Goal: Book appointment/travel/reservation

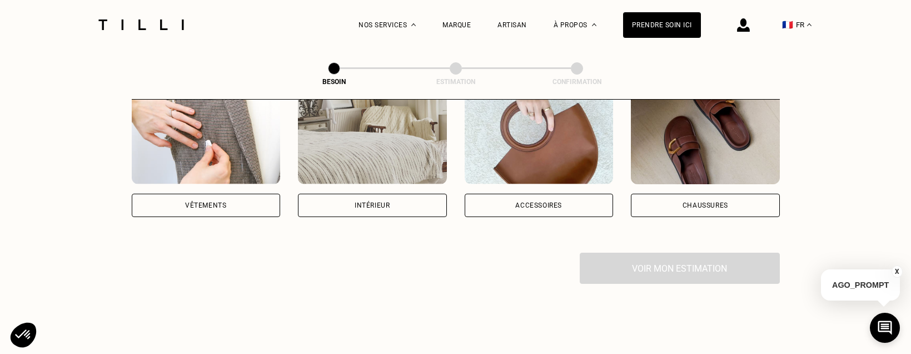
scroll to position [185, 0]
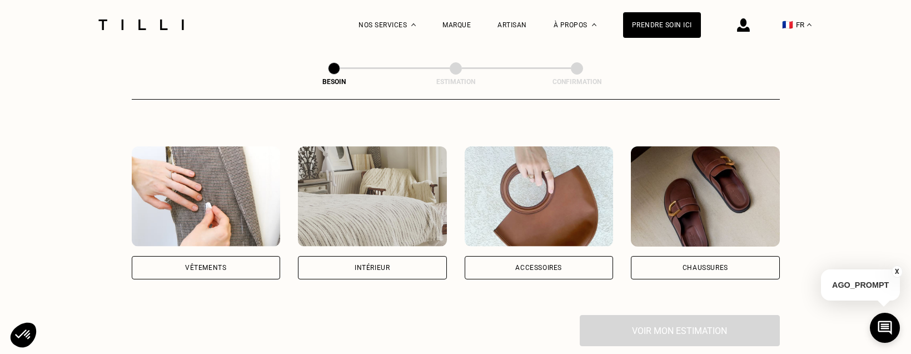
click at [220, 264] on div "Vêtements" at bounding box center [205, 267] width 41 height 7
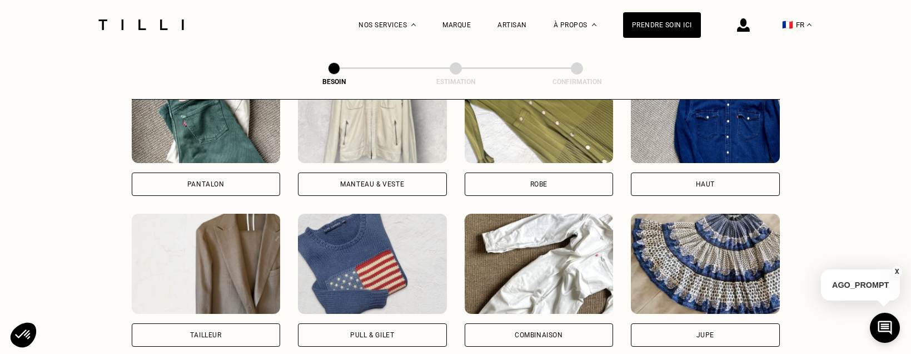
scroll to position [549, 0]
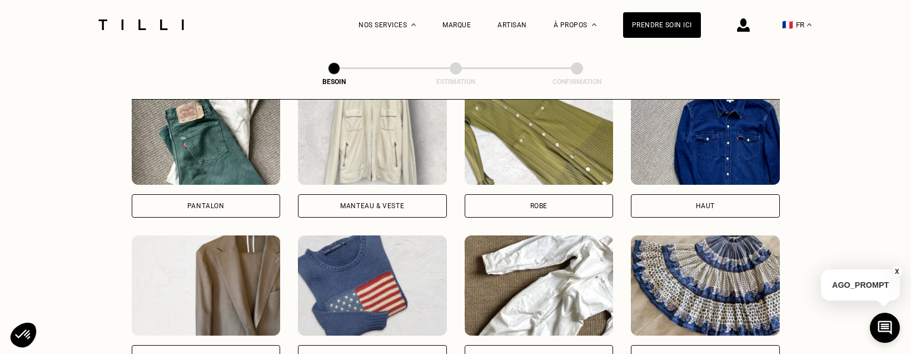
click at [230, 194] on div "Pantalon" at bounding box center [206, 205] width 149 height 23
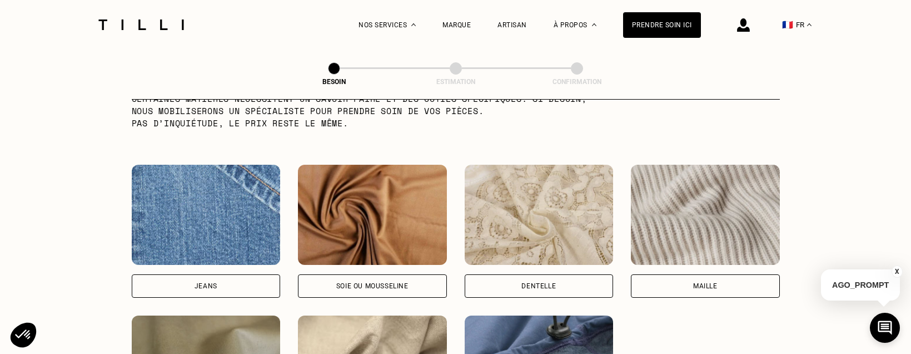
scroll to position [1153, 0]
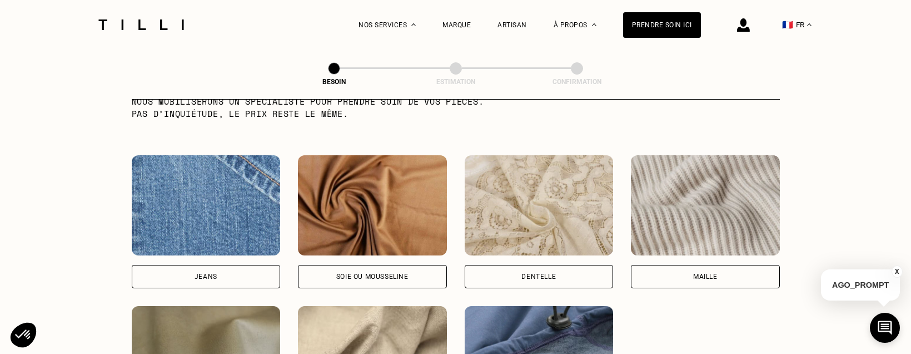
click at [200, 265] on div "Jeans" at bounding box center [206, 276] width 149 height 23
select select "FR"
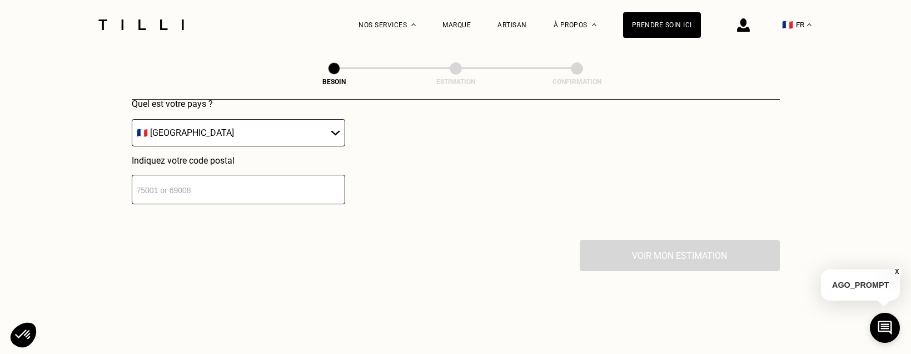
scroll to position [1680, 0]
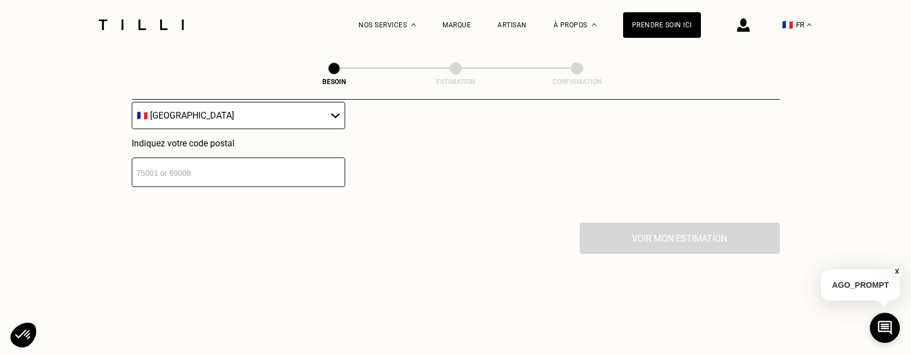
click at [151, 166] on input "number" at bounding box center [238, 171] width 213 height 29
type input "75009"
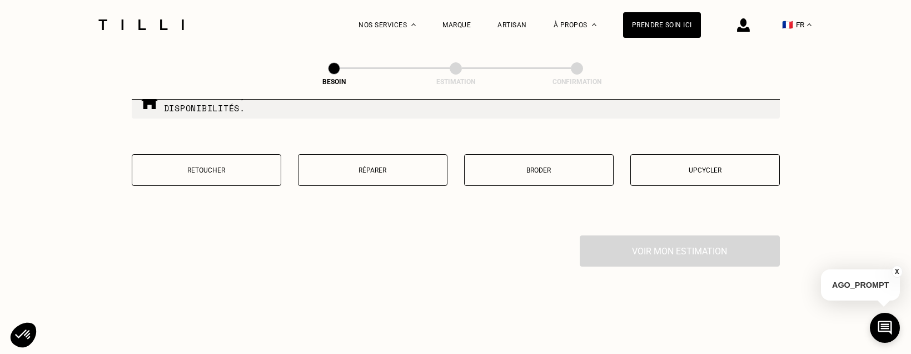
scroll to position [1956, 0]
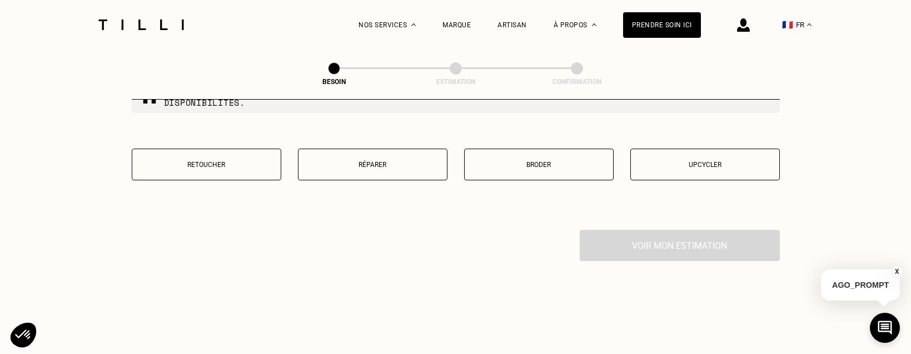
click at [229, 167] on button "Retoucher" at bounding box center [207, 164] width 150 height 32
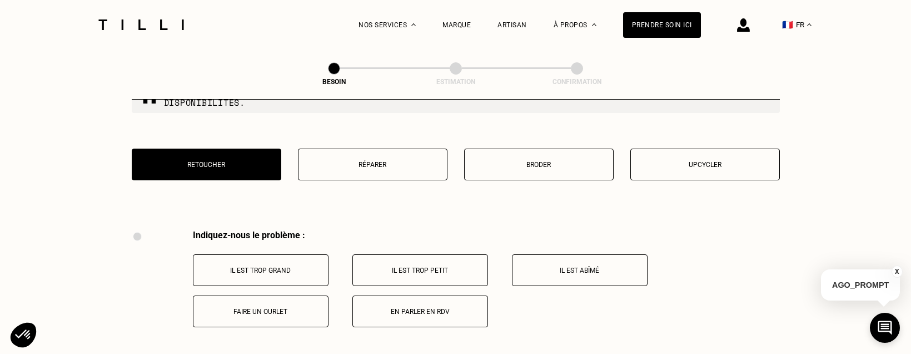
scroll to position [2056, 0]
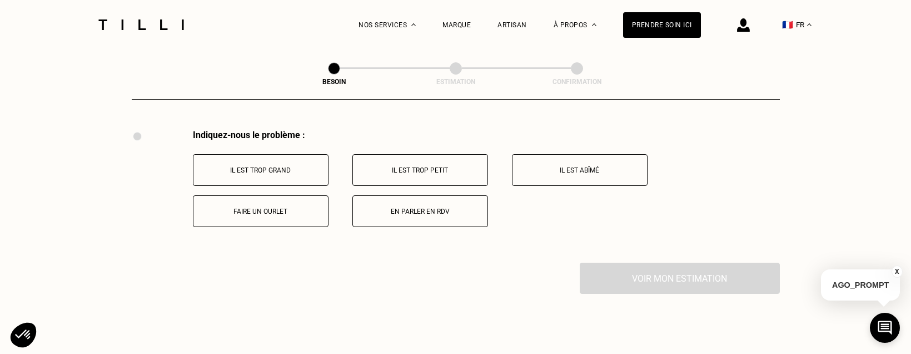
click at [275, 168] on p "Il est trop grand" at bounding box center [260, 170] width 123 height 8
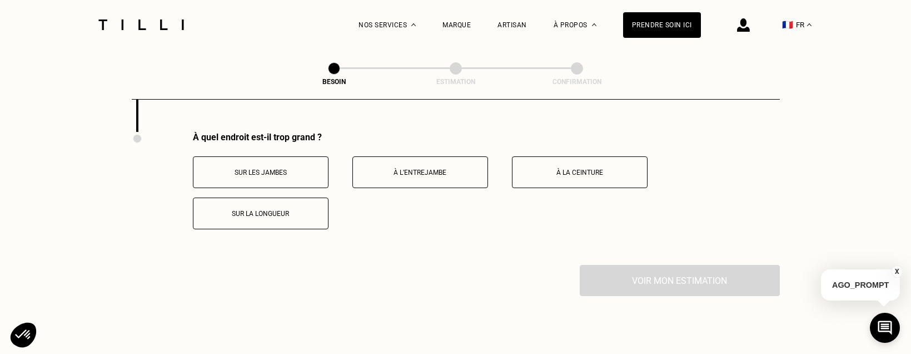
scroll to position [2189, 0]
click at [553, 160] on button "À la ceinture" at bounding box center [580, 170] width 136 height 32
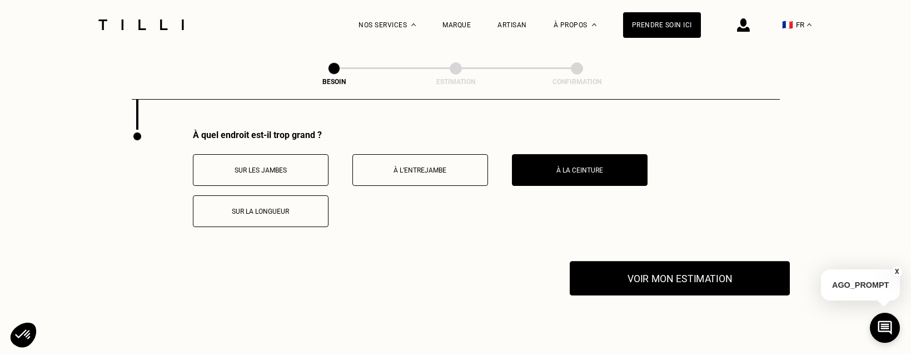
click at [604, 267] on button "Voir mon estimation" at bounding box center [680, 278] width 220 height 34
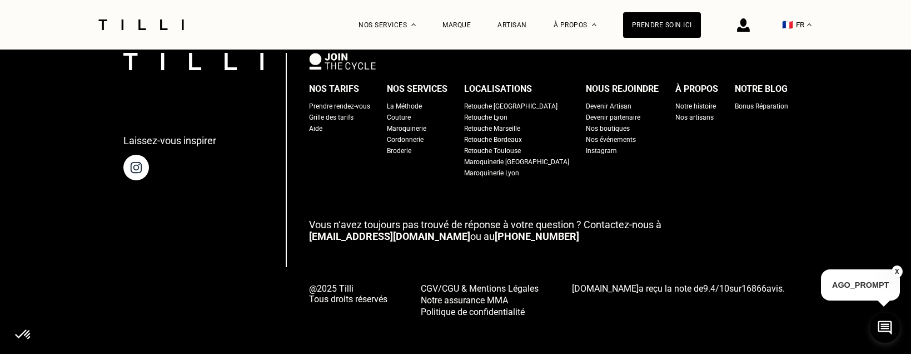
scroll to position [2731, 0]
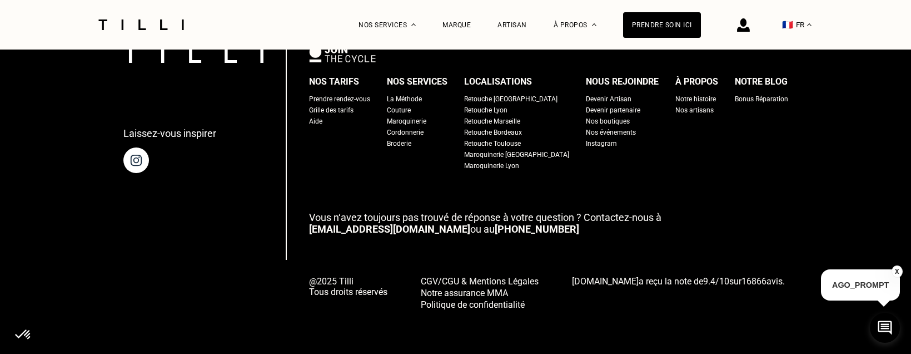
drag, startPoint x: 350, startPoint y: 92, endPoint x: 394, endPoint y: 259, distance: 172.3
click at [350, 93] on div "Prendre rendez-vous" at bounding box center [339, 98] width 61 height 11
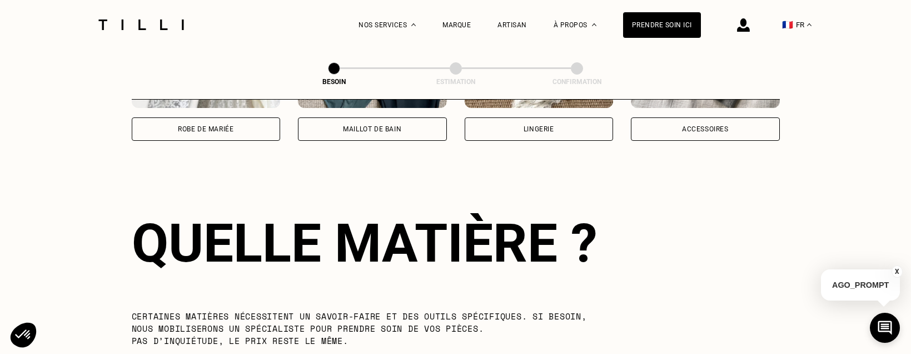
scroll to position [0, 0]
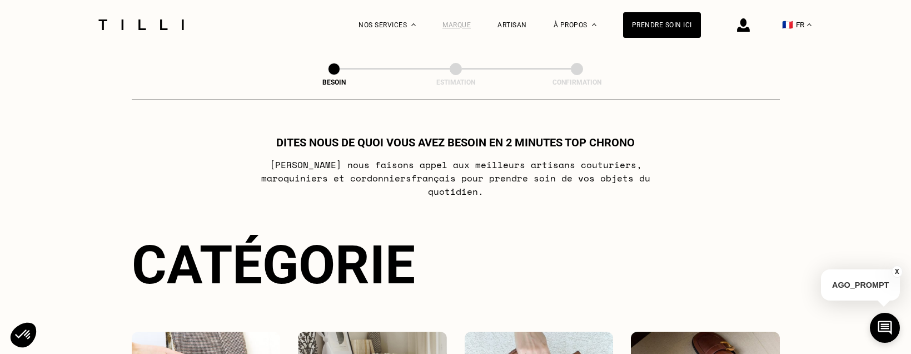
click at [459, 28] on div "Marque" at bounding box center [456, 25] width 28 height 8
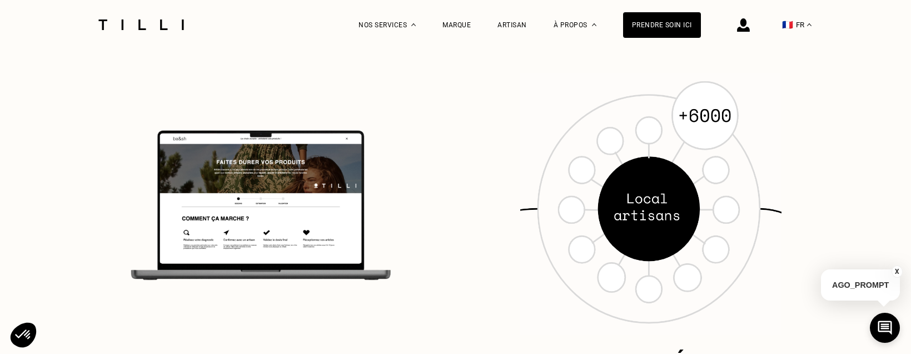
scroll to position [927, 0]
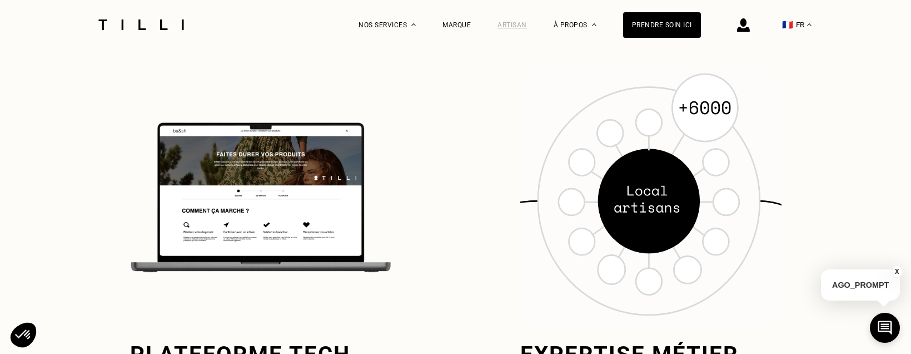
click at [527, 27] on div "Artisan" at bounding box center [511, 25] width 29 height 8
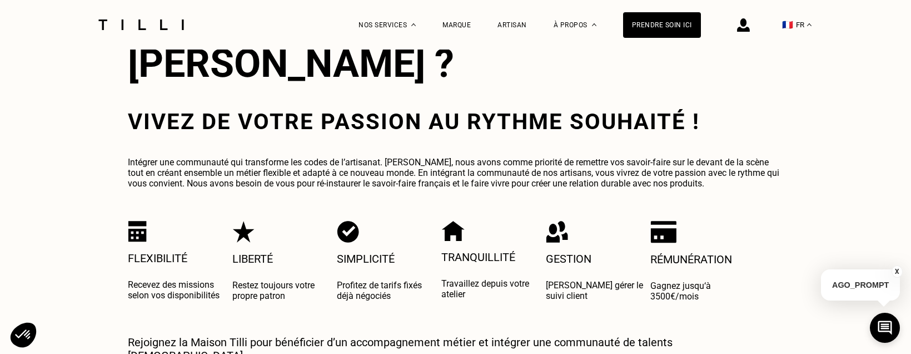
scroll to position [2038, 0]
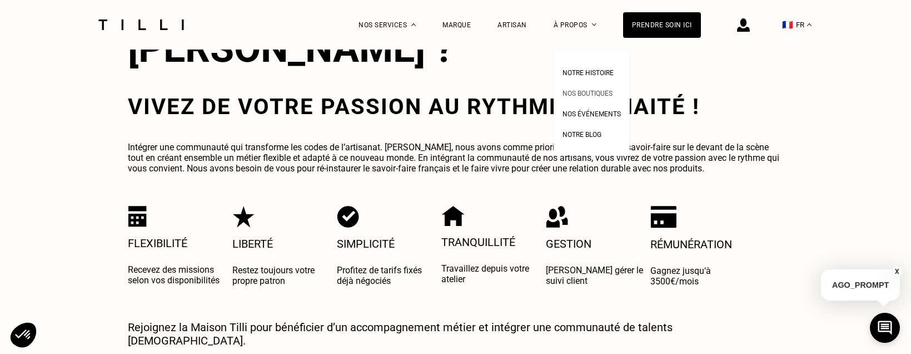
click at [590, 89] on link "Nos boutiques" at bounding box center [587, 92] width 50 height 12
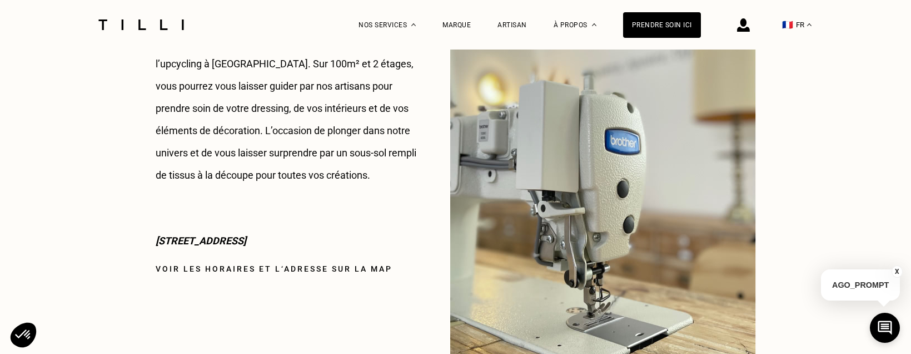
scroll to position [1482, 0]
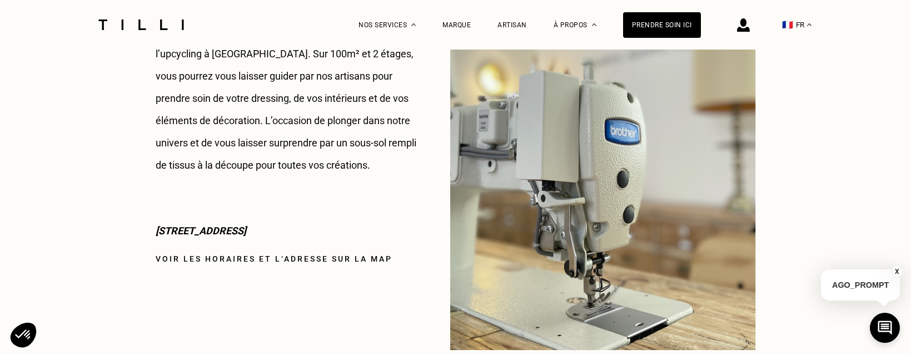
click at [283, 261] on link "Voir les horaires et l‘adresse sur la map" at bounding box center [274, 258] width 237 height 9
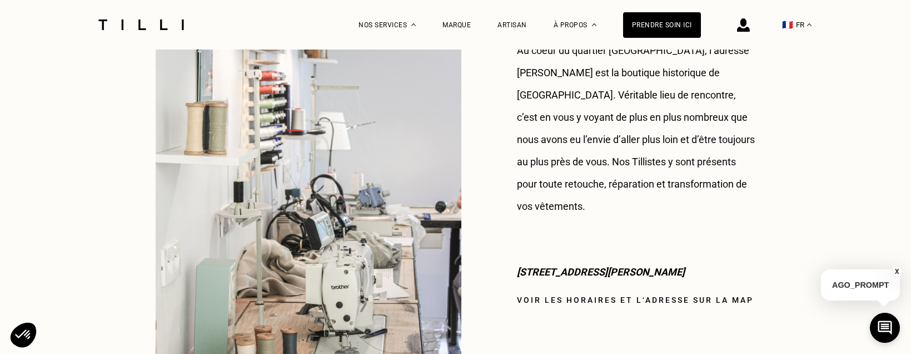
scroll to position [927, 0]
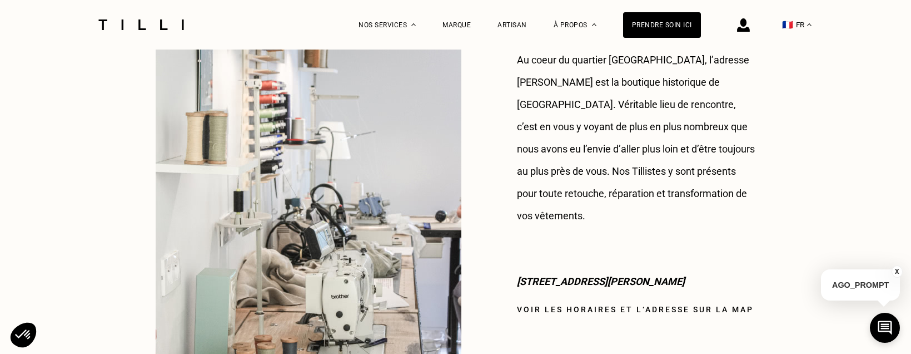
click at [551, 282] on div "[PERSON_NAME] Au coeur du quartier [GEOGRAPHIC_DATA], l’adresse [PERSON_NAME] e…" at bounding box center [636, 201] width 239 height 393
click at [551, 305] on link "Voir les horaires et l‘adresse sur la map" at bounding box center [635, 309] width 237 height 9
click at [574, 305] on link "Voir les horaires et l‘adresse sur la map" at bounding box center [635, 309] width 237 height 9
